Goal: Navigation & Orientation: Find specific page/section

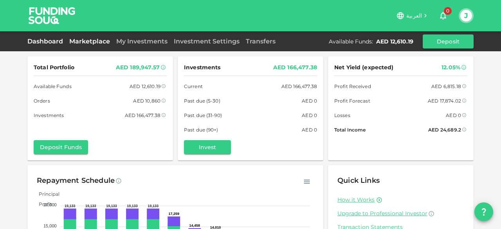
click at [74, 39] on link "Marketplace" at bounding box center [89, 41] width 47 height 7
